Goal: Task Accomplishment & Management: Complete application form

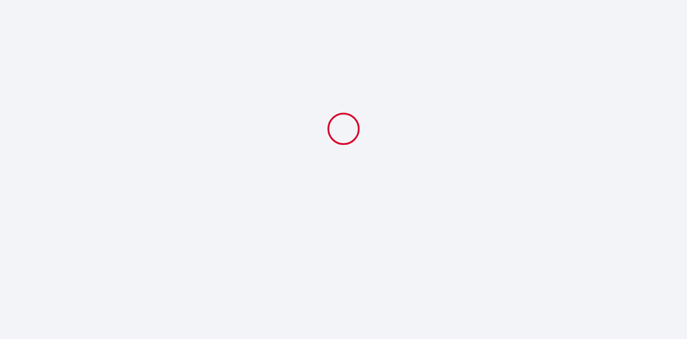
select select
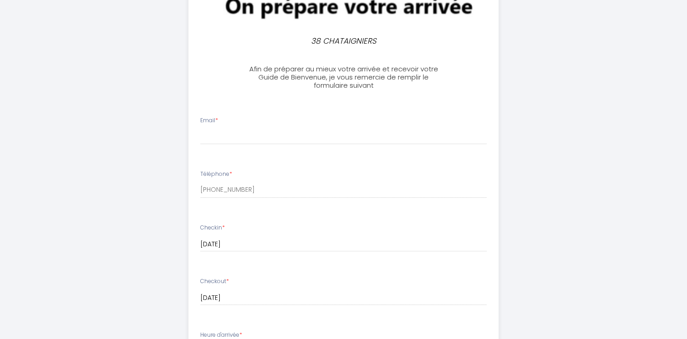
scroll to position [318, 0]
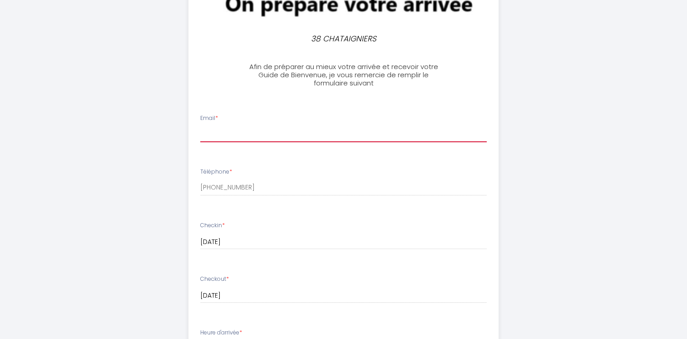
click at [267, 128] on input "Email *" at bounding box center [343, 134] width 287 height 16
type input "[EMAIL_ADDRESS][DOMAIN_NAME]"
click at [263, 168] on div "Téléphone * [PHONE_NUMBER]" at bounding box center [343, 182] width 298 height 28
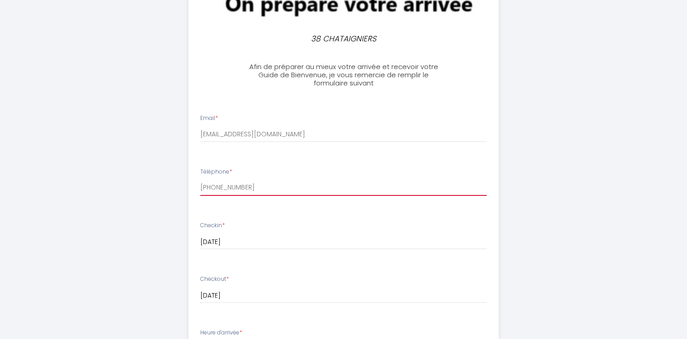
click at [256, 181] on input "[PHONE_NUMBER]" at bounding box center [343, 187] width 287 height 16
click at [189, 183] on li "Téléphone * [PHONE_NUMBER]" at bounding box center [343, 186] width 309 height 48
type input "0608060385"
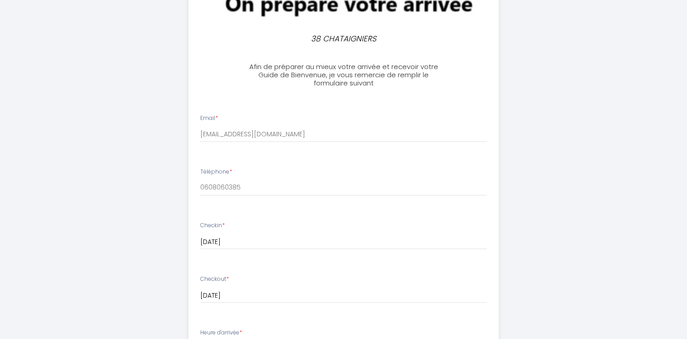
click at [277, 236] on input "[DATE]" at bounding box center [343, 242] width 287 height 12
click at [294, 216] on li "Checkin * [DATE] < [DATE] > Sun Mon Tue Wed Thu Fri Sat 1 2 3 4 5 6 7 8 9 10 11…" at bounding box center [343, 240] width 309 height 48
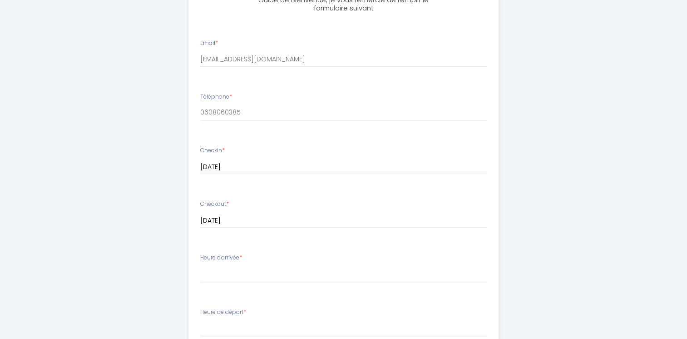
scroll to position [409, 0]
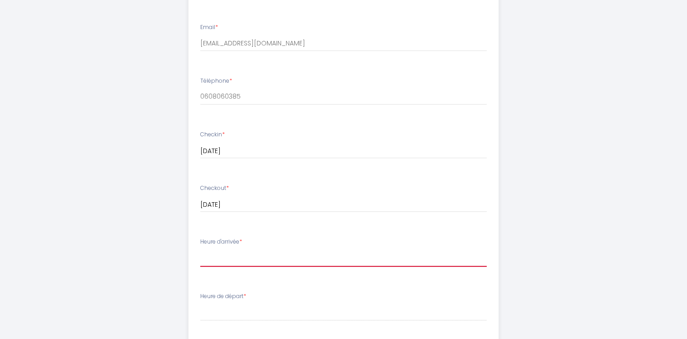
click at [262, 256] on select "17:00 17:30 18:00 18:30 19:00 19:30 20:00 20:30 21:00 21:30 22:00 22:30 23:00 2…" at bounding box center [343, 257] width 287 height 17
select select "18:00"
click at [200, 249] on select "17:00 17:30 18:00 18:30 19:00 19:30 20:00 20:30 21:00 21:30 22:00 22:30 23:00 2…" at bounding box center [343, 257] width 287 height 17
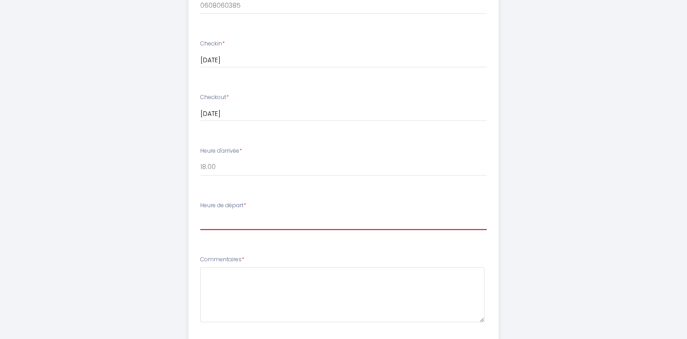
click at [245, 219] on select "00:00 00:30 01:00 01:30 02:00 02:30 03:00 03:30 04:00 04:30 05:00 05:30 06:00 0…" at bounding box center [343, 221] width 287 height 17
select select "05:30"
click at [200, 213] on select "00:00 00:30 01:00 01:30 02:00 02:30 03:00 03:30 04:00 04:30 05:00 05:30 06:00 0…" at bounding box center [343, 221] width 287 height 17
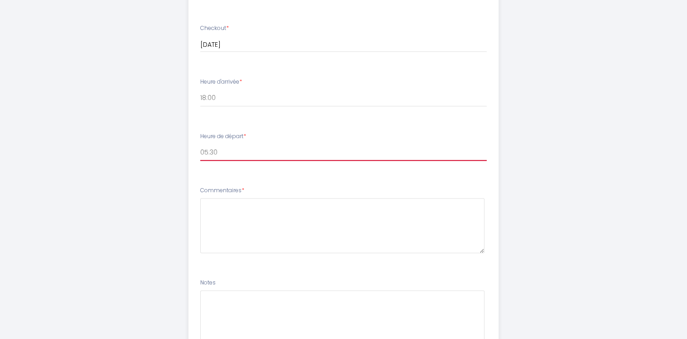
scroll to position [590, 0]
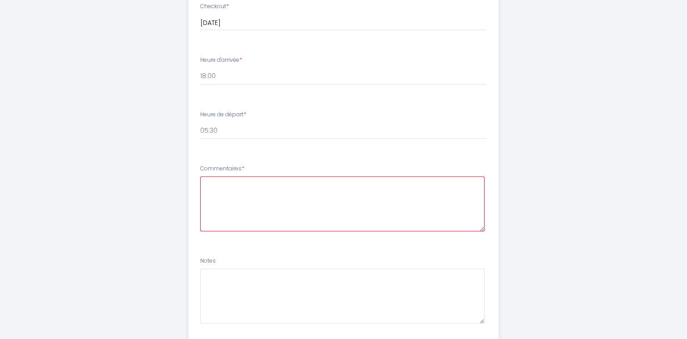
click at [225, 183] on textarea at bounding box center [342, 203] width 284 height 55
drag, startPoint x: 339, startPoint y: 179, endPoint x: 292, endPoint y: 178, distance: 47.2
click at [292, 178] on textarea "Horaire d'arrivée et de départ approsimatif" at bounding box center [342, 203] width 284 height 55
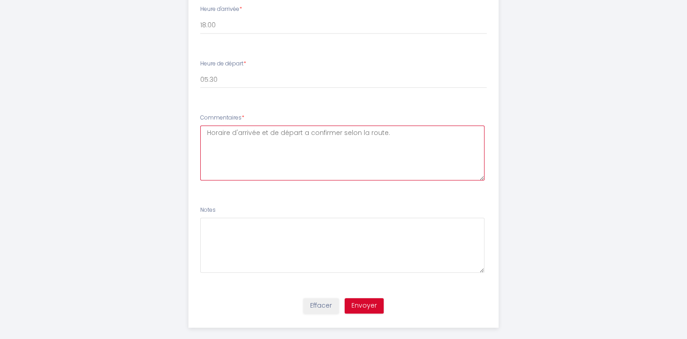
scroll to position [643, 0]
type textarea "Horaire d'arrivée et de départ a confirmer selon la route."
click at [374, 297] on button "Envoyer" at bounding box center [364, 303] width 39 height 15
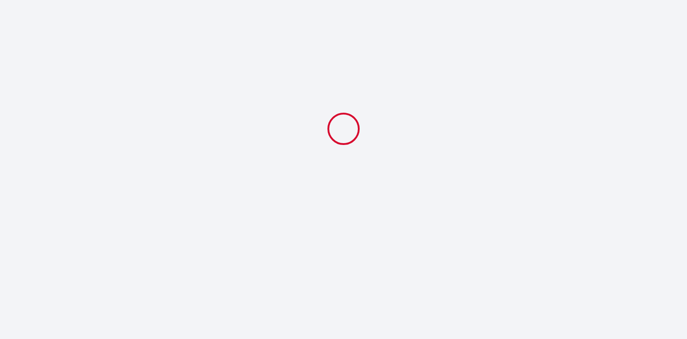
select select "18:00"
select select "05:30"
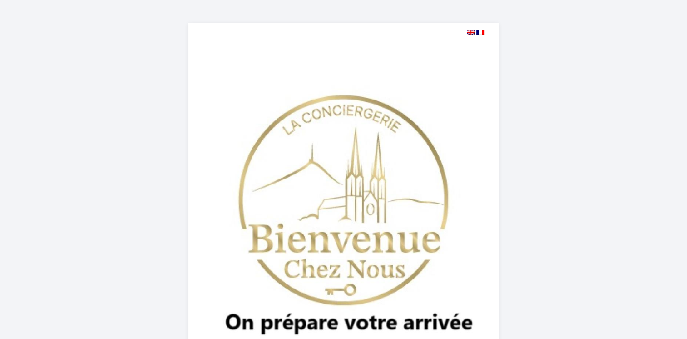
scroll to position [29, 0]
